Goal: Task Accomplishment & Management: Use online tool/utility

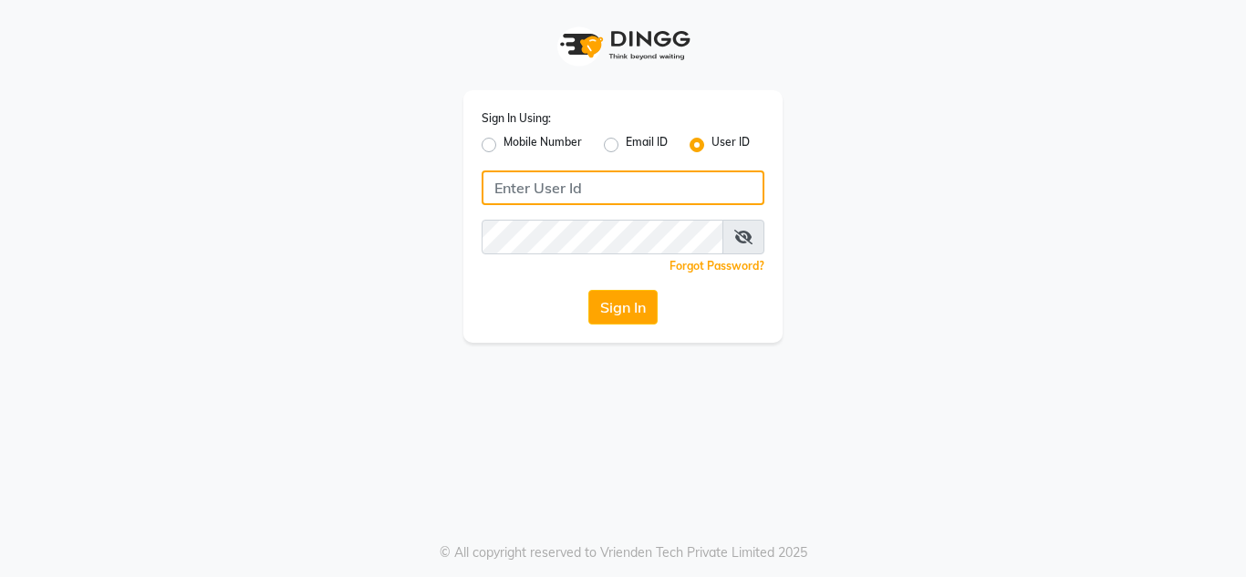
click at [571, 176] on input "Username" at bounding box center [623, 188] width 283 height 35
click at [571, 176] on input "nailsaura" at bounding box center [623, 188] width 283 height 35
type input "nailsaura"
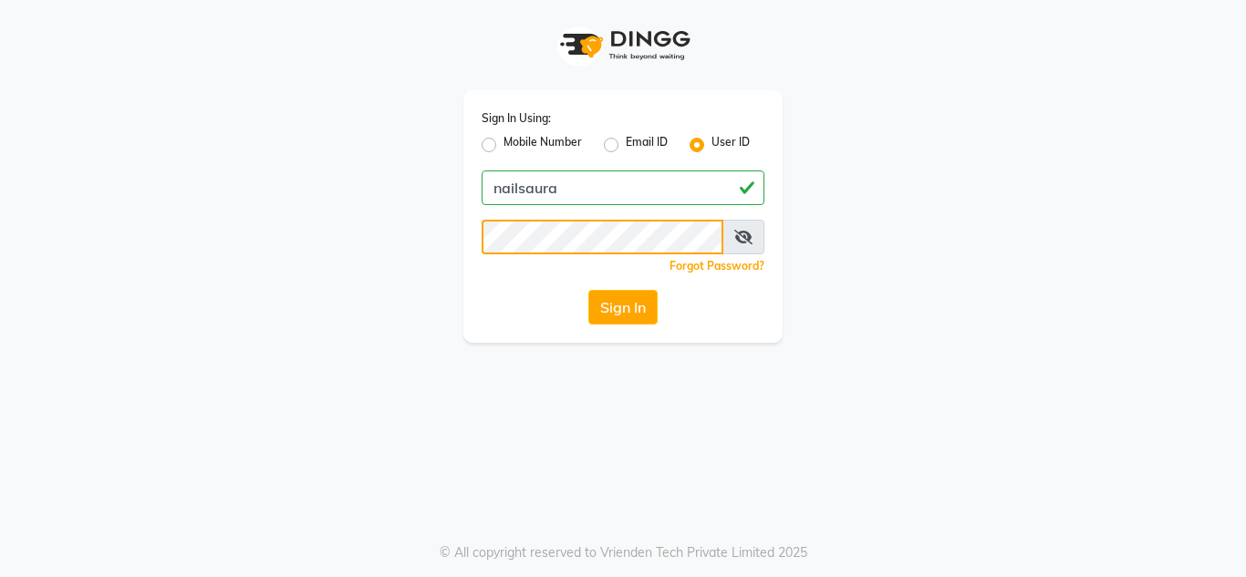
click at [588, 290] on button "Sign In" at bounding box center [622, 307] width 69 height 35
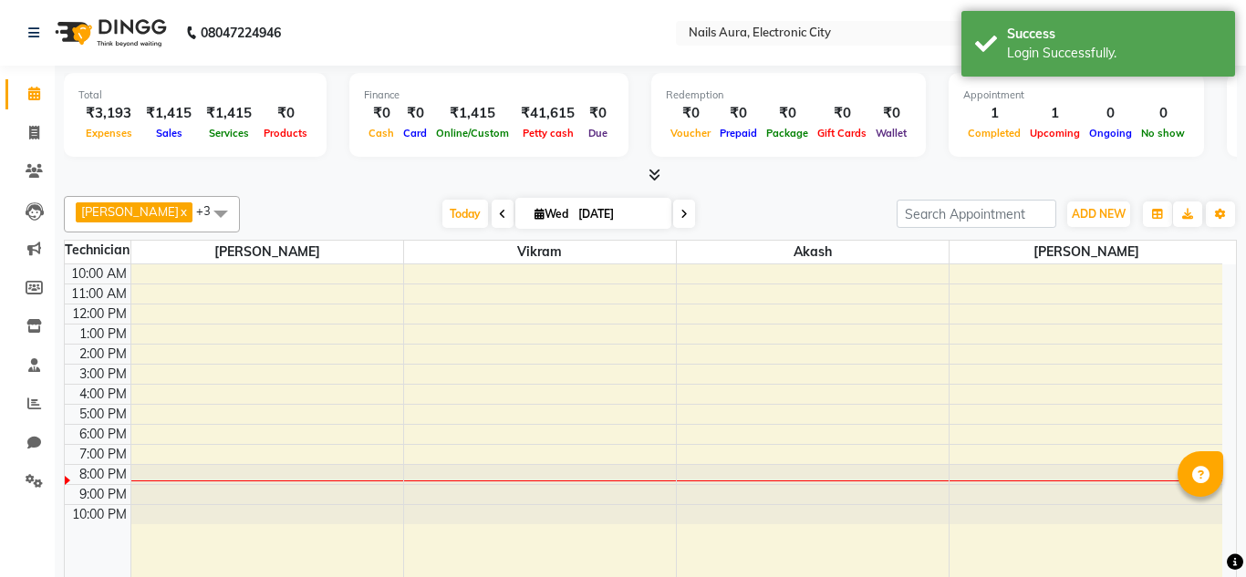
select select "en"
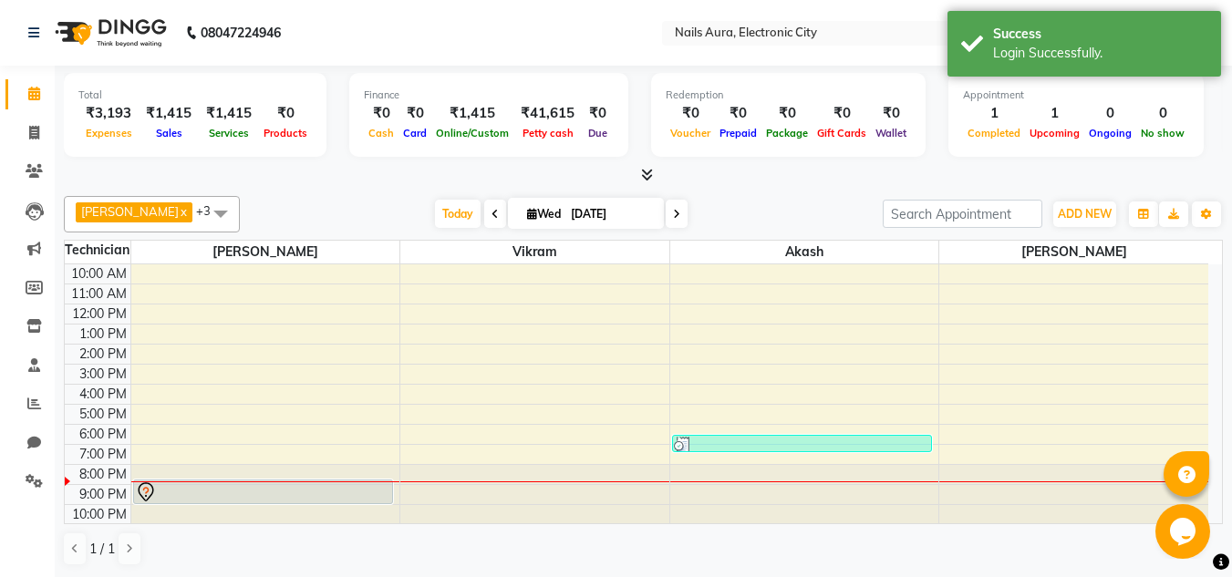
scroll to position [1, 0]
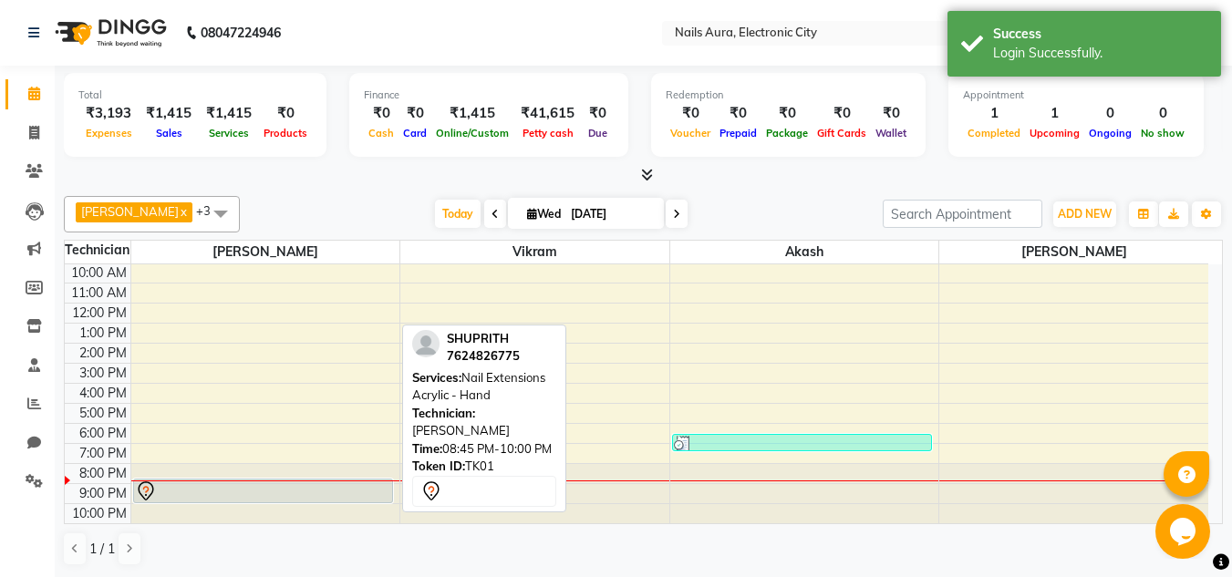
click at [221, 493] on div at bounding box center [263, 492] width 256 height 22
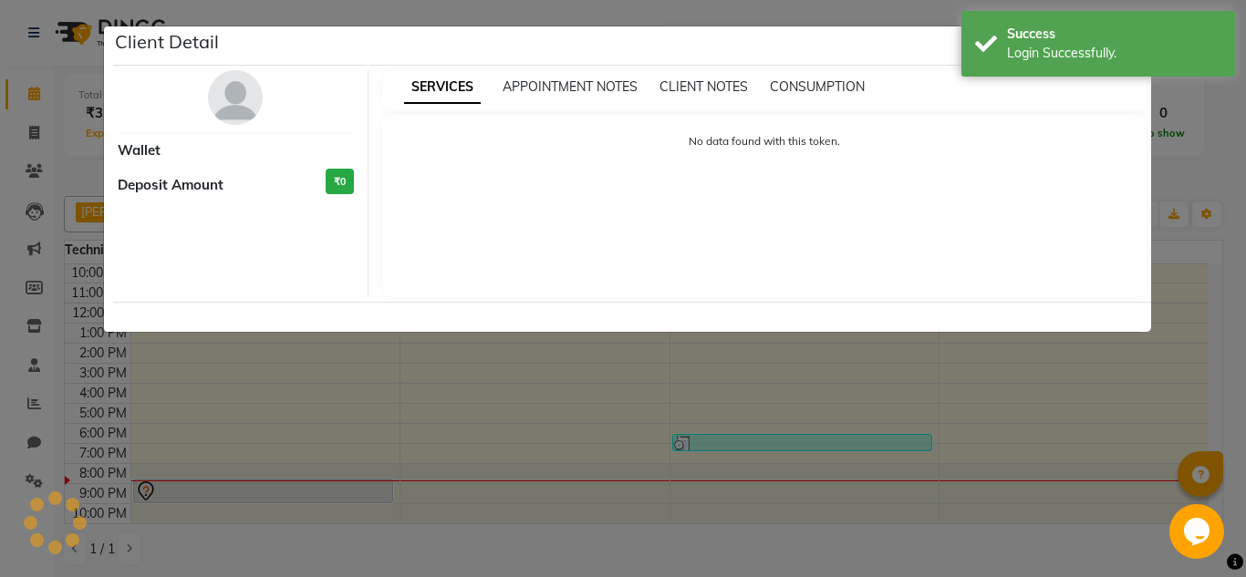
select select "7"
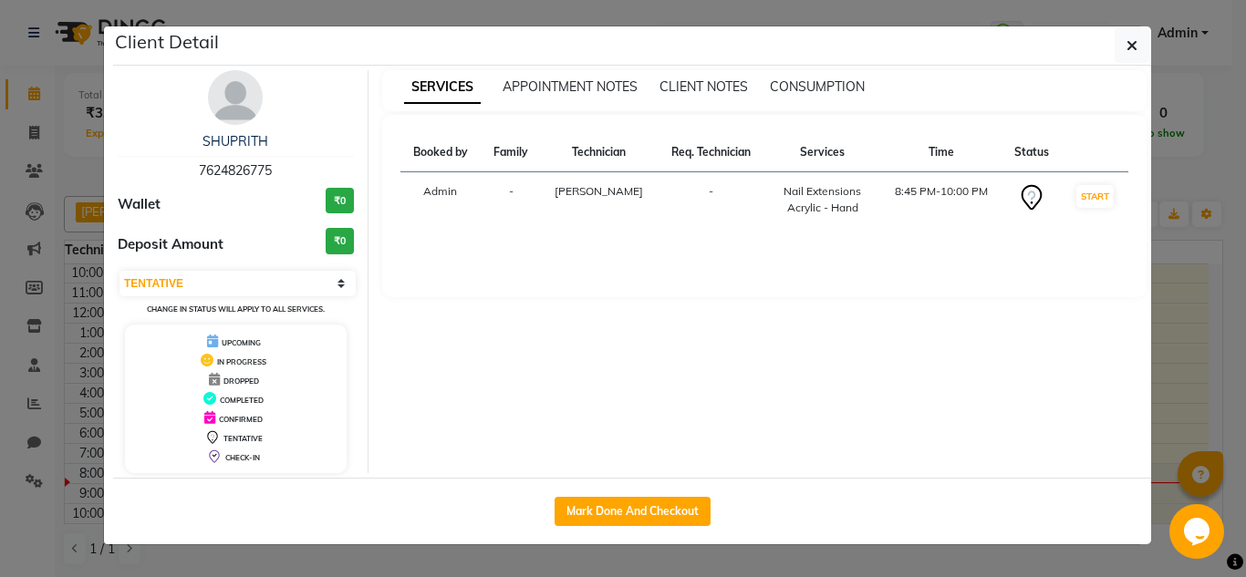
click at [1170, 351] on ngb-modal-window "Client Detail SHUPRITH 7624826775 Wallet ₹0 Deposit Amount ₹0 Select IN SERVICE…" at bounding box center [623, 288] width 1246 height 577
